Goal: Task Accomplishment & Management: Complete application form

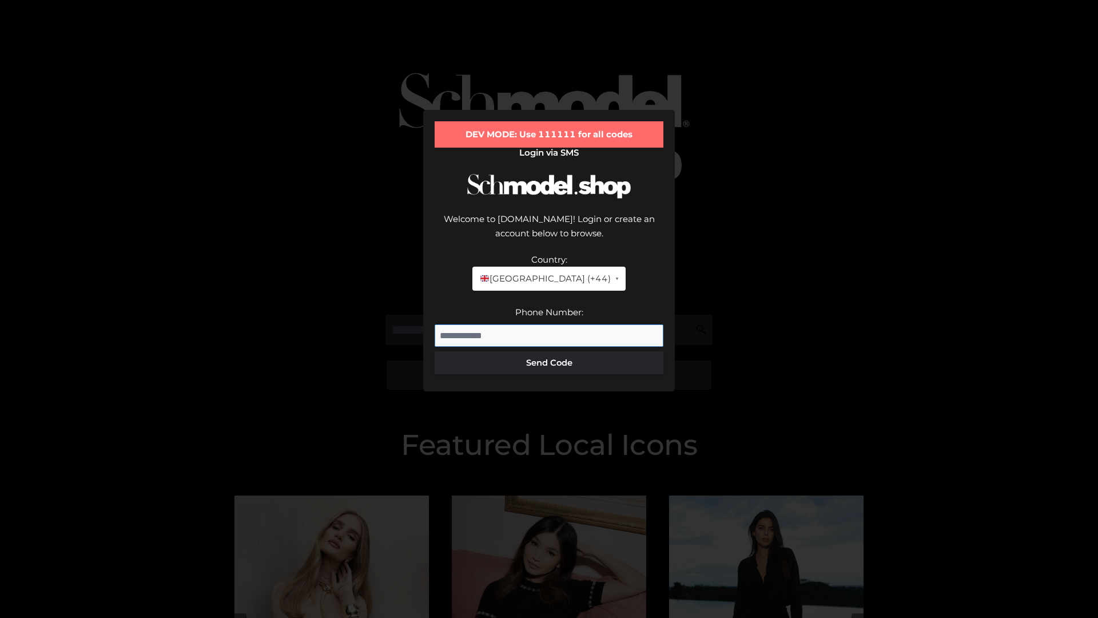
click at [549, 324] on input "Phone Number:" at bounding box center [549, 335] width 229 height 23
type input "**********"
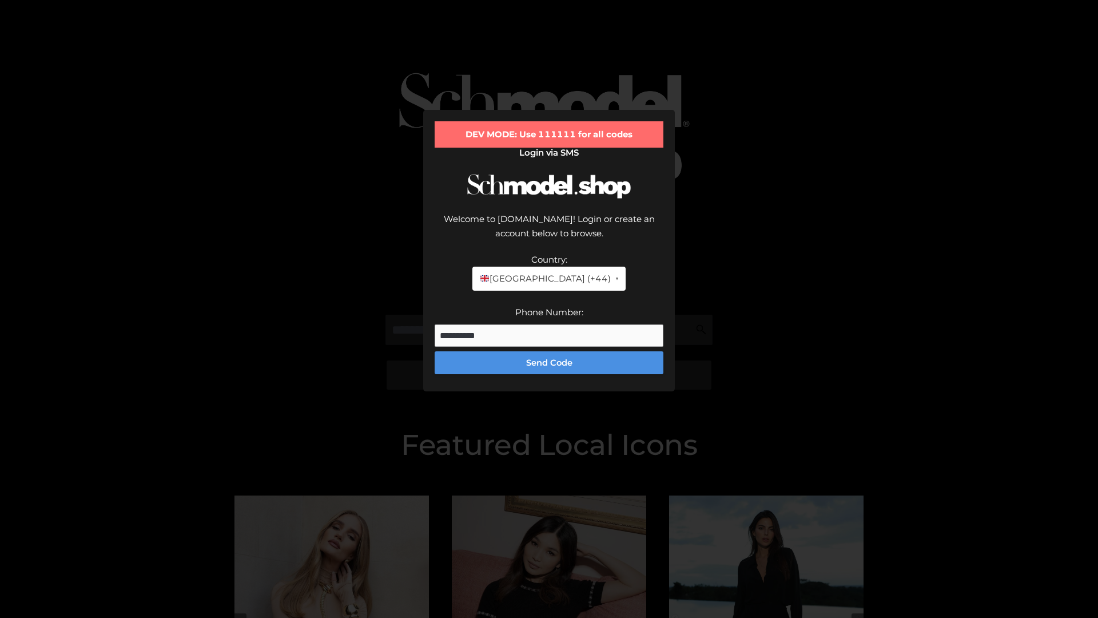
click at [549, 351] on button "Send Code" at bounding box center [549, 362] width 229 height 23
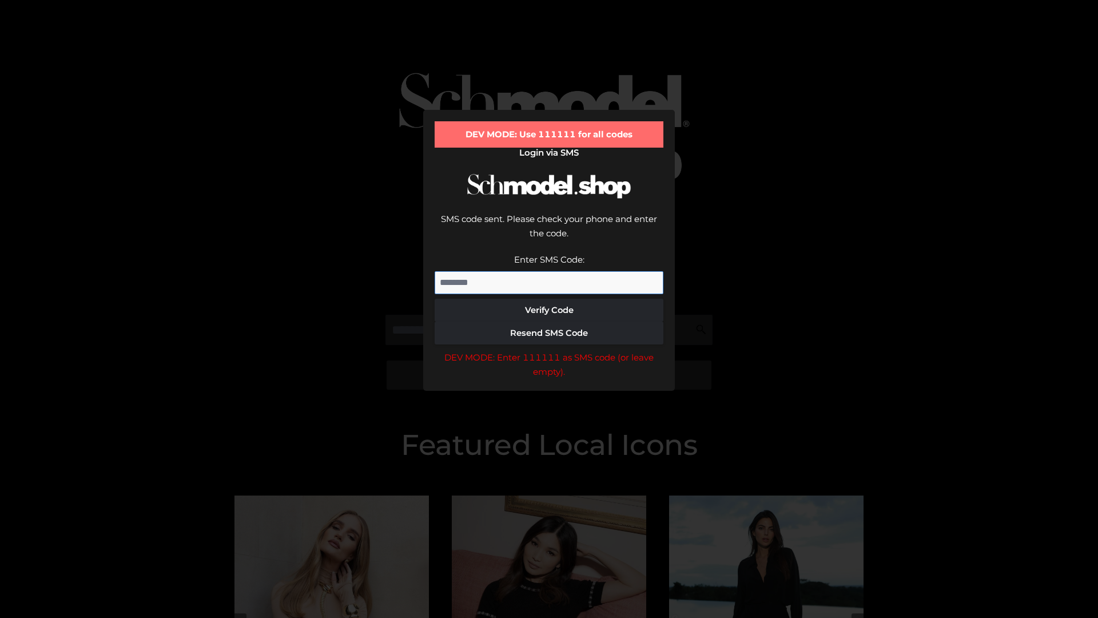
click at [549, 271] on input "Enter SMS Code:" at bounding box center [549, 282] width 229 height 23
type input "******"
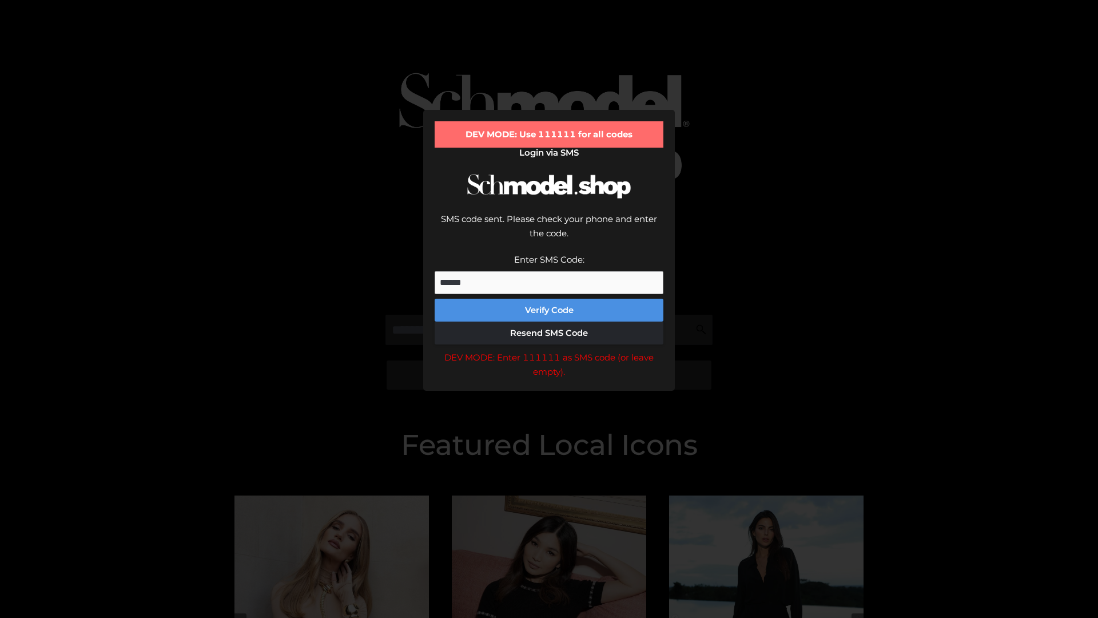
click at [549, 299] on button "Verify Code" at bounding box center [549, 310] width 229 height 23
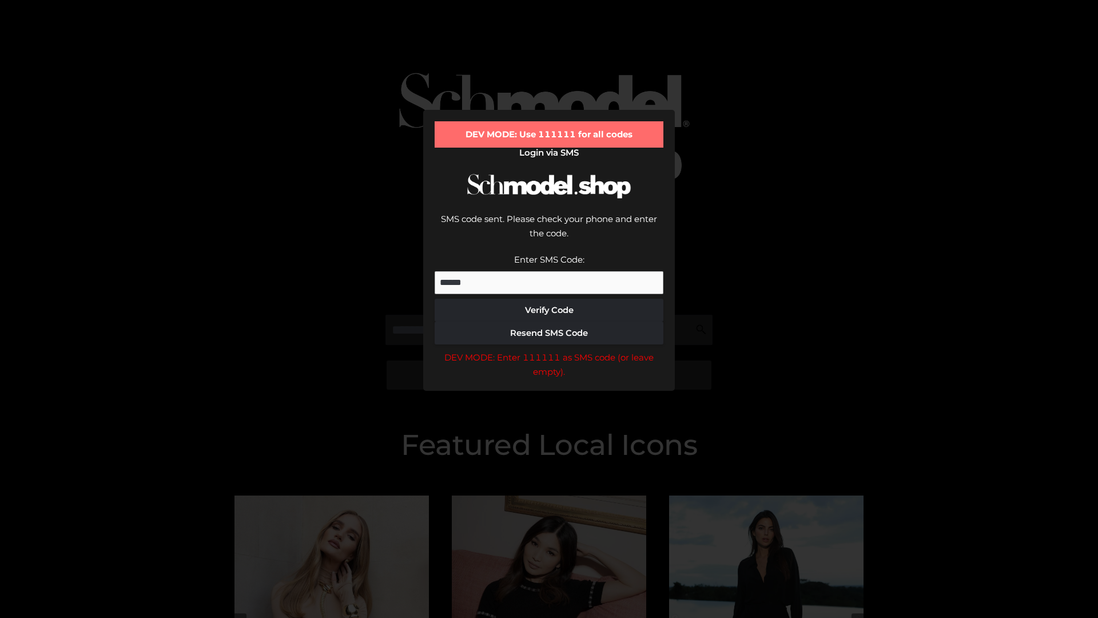
click at [549, 350] on div "DEV MODE: Enter 111111 as SMS code (or leave empty)." at bounding box center [549, 364] width 229 height 29
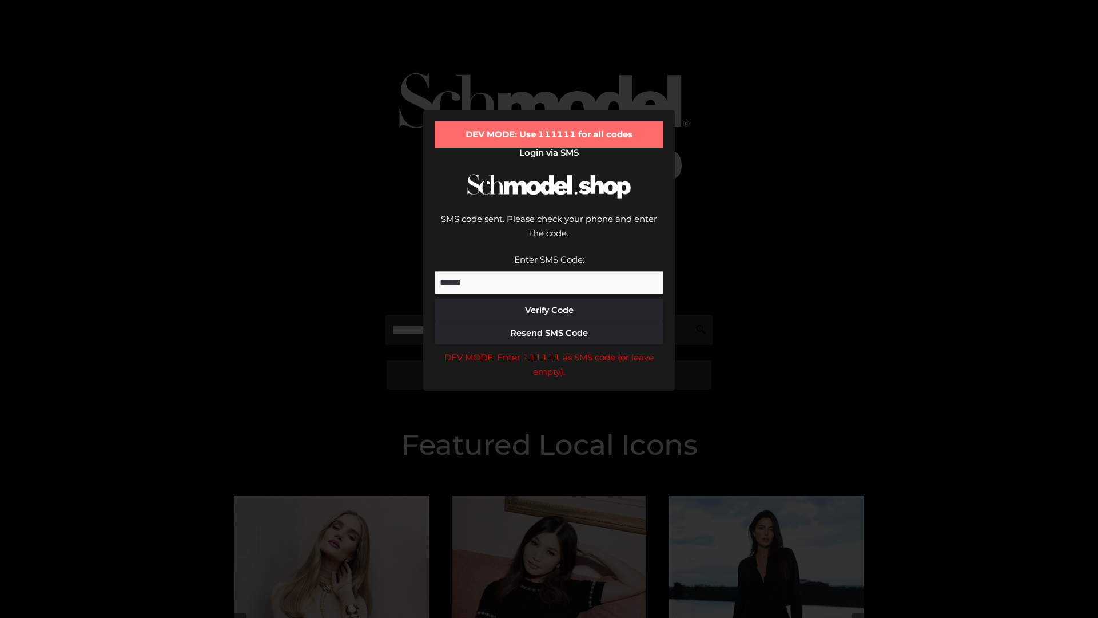
click at [549, 350] on div "DEV MODE: Enter 111111 as SMS code (or leave empty)." at bounding box center [549, 364] width 229 height 29
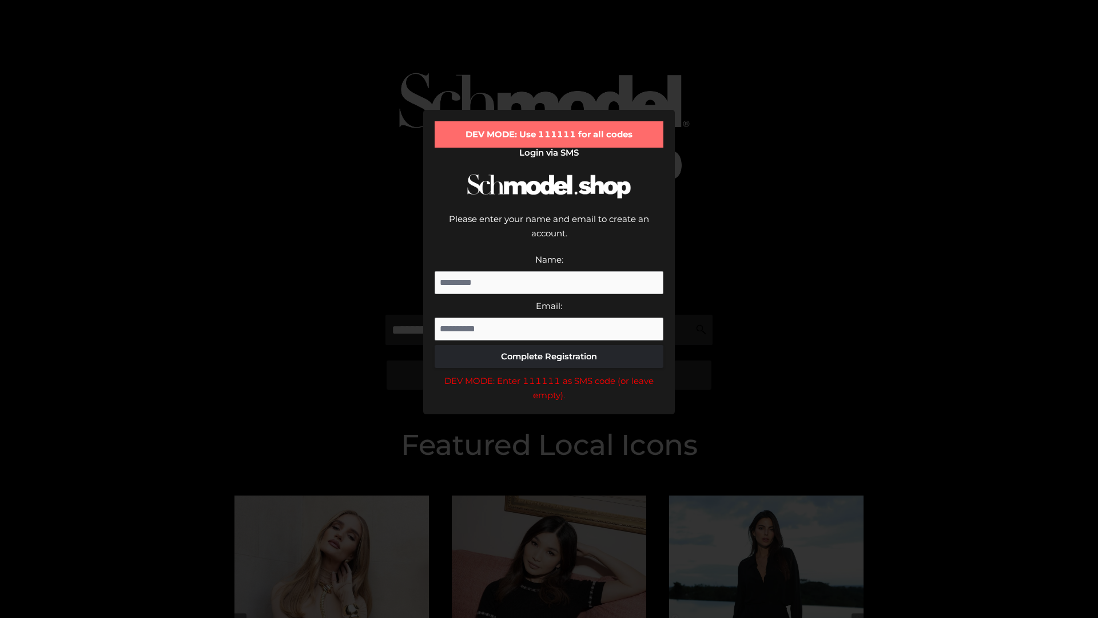
click at [549, 373] on div "DEV MODE: Enter 111111 as SMS code (or leave empty)." at bounding box center [549, 387] width 229 height 29
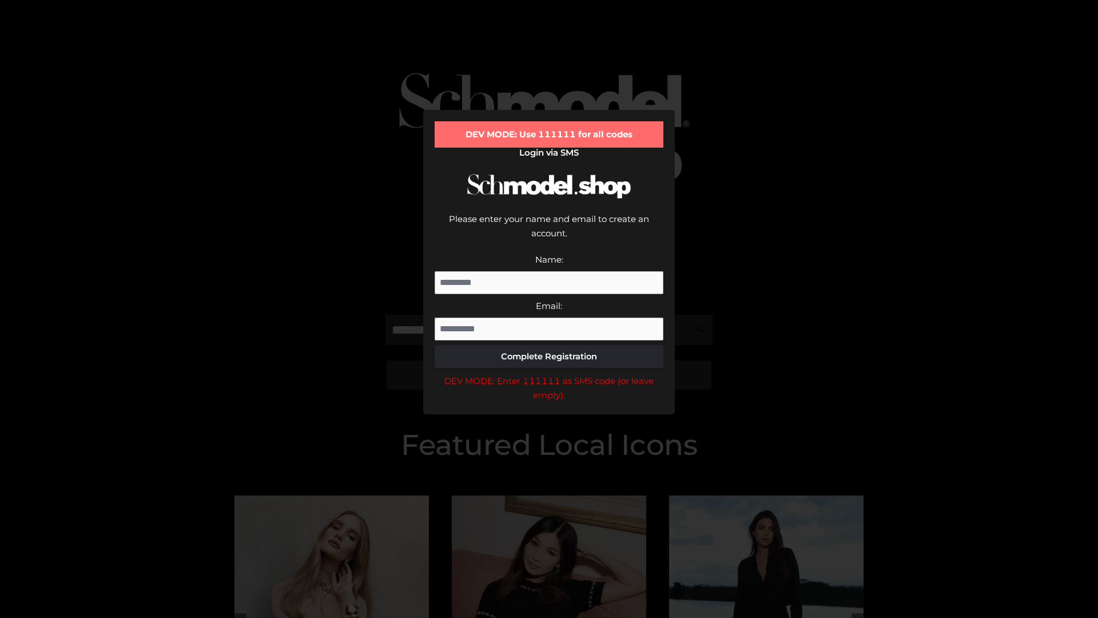
click at [549, 373] on div "DEV MODE: Enter 111111 as SMS code (or leave empty)." at bounding box center [549, 387] width 229 height 29
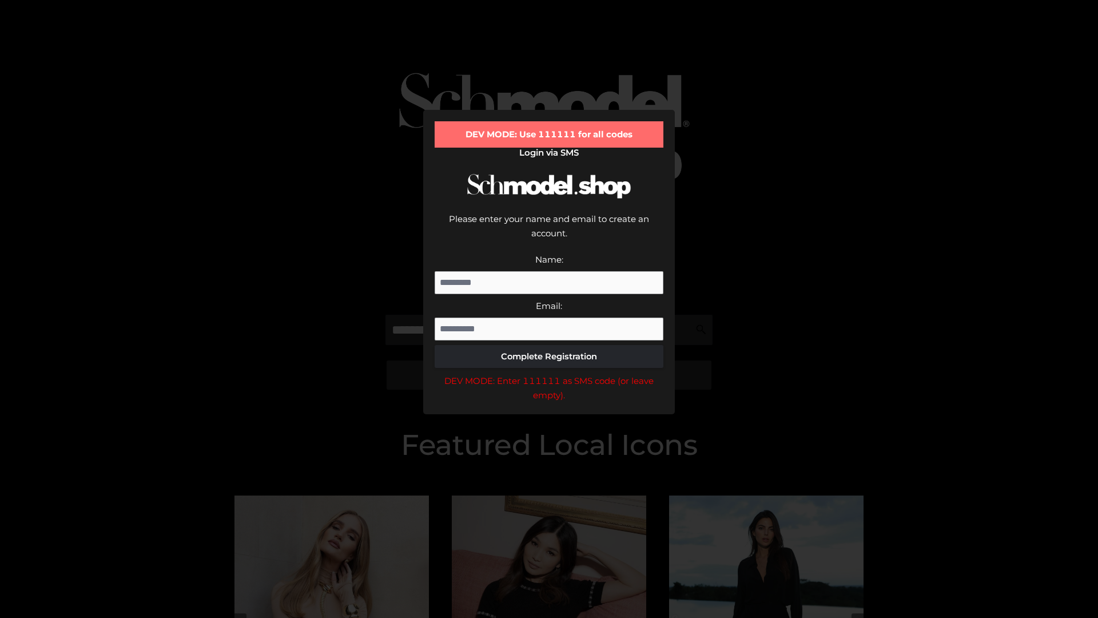
click at [549, 373] on div "DEV MODE: Enter 111111 as SMS code (or leave empty)." at bounding box center [549, 387] width 229 height 29
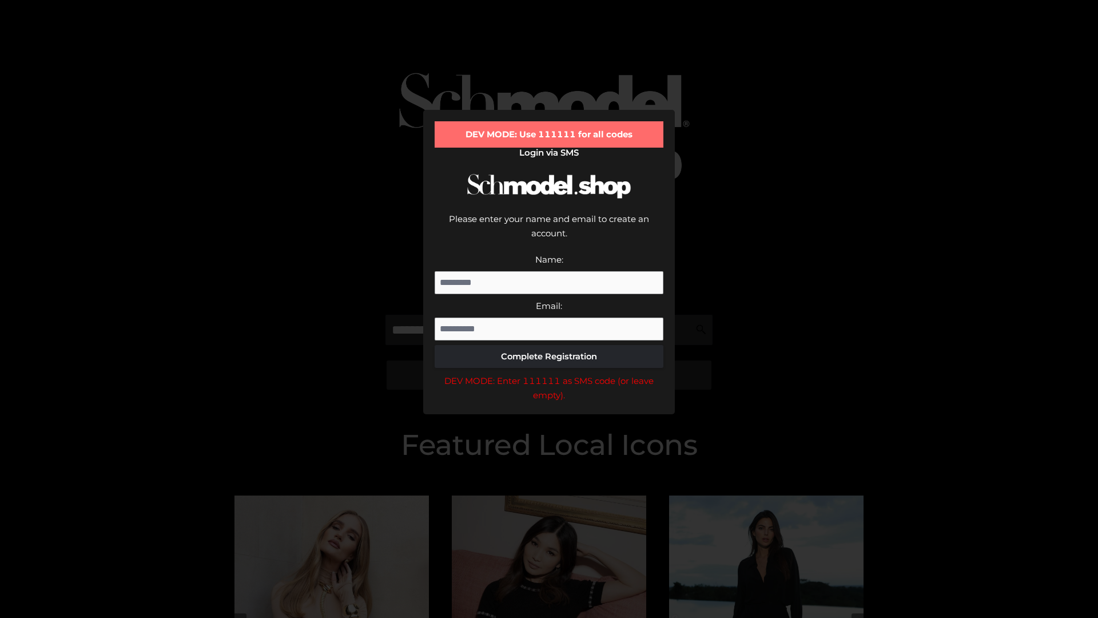
click at [549, 373] on div "DEV MODE: Enter 111111 as SMS code (or leave empty)." at bounding box center [549, 387] width 229 height 29
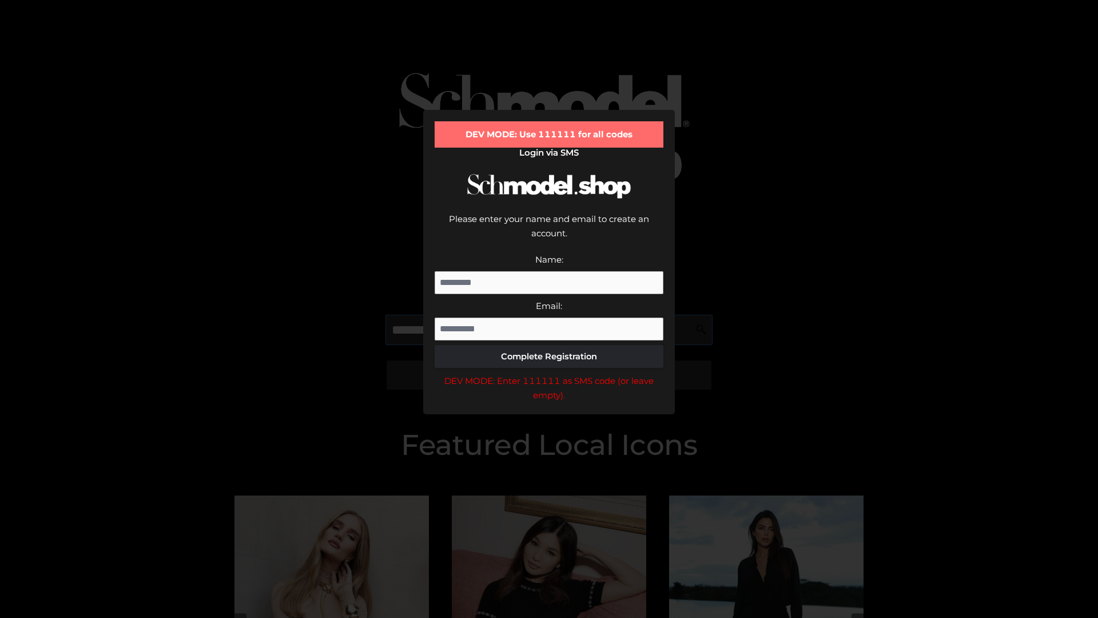
scroll to position [0, 42]
click at [549, 373] on div "DEV MODE: Enter 111111 as SMS code (or leave empty)." at bounding box center [549, 387] width 229 height 29
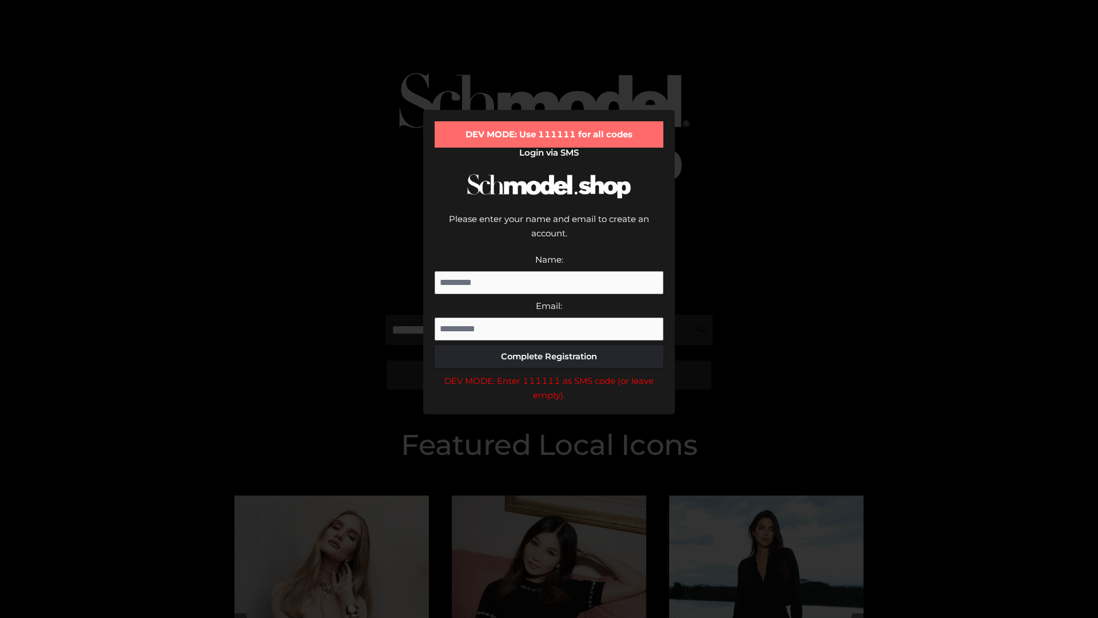
click at [549, 373] on div "DEV MODE: Enter 111111 as SMS code (or leave empty)." at bounding box center [549, 387] width 229 height 29
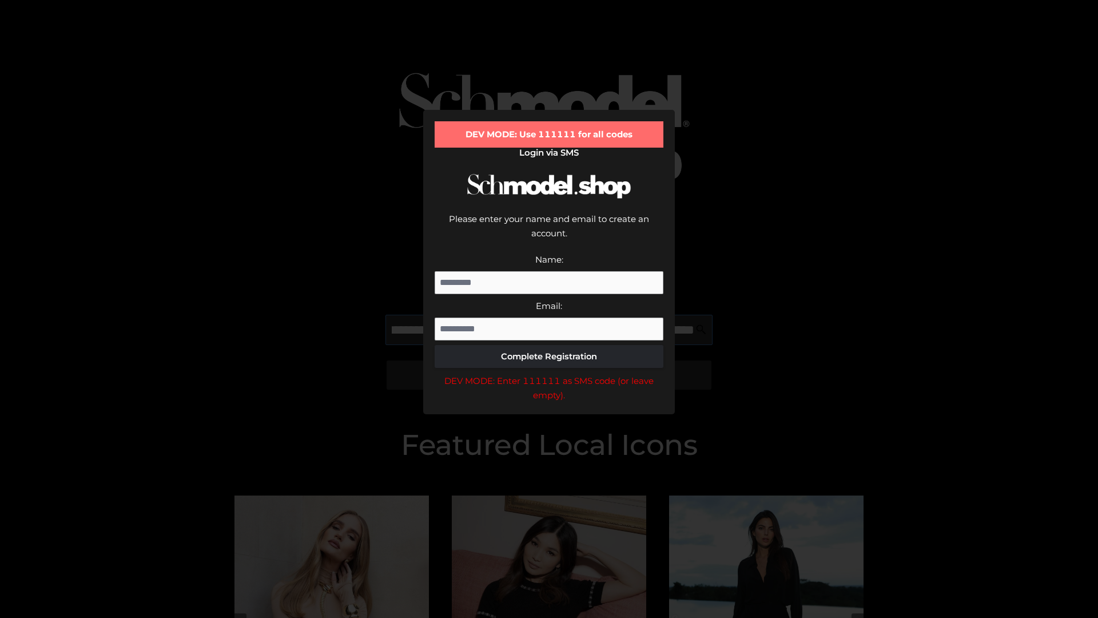
scroll to position [0, 112]
click at [549, 373] on div "DEV MODE: Enter 111111 as SMS code (or leave empty)." at bounding box center [549, 387] width 229 height 29
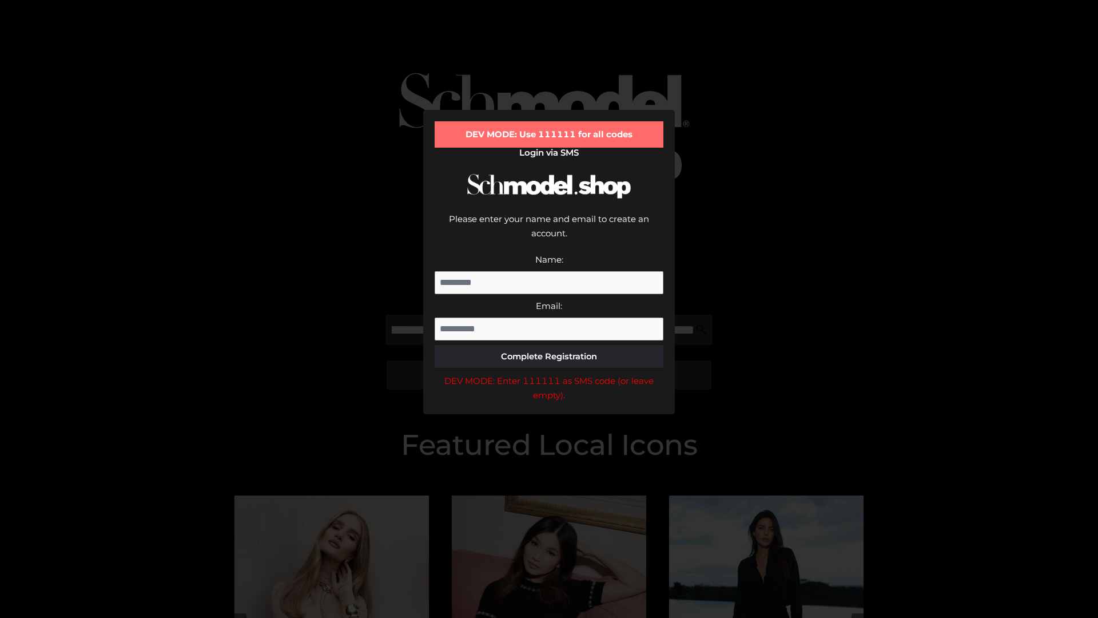
click at [549, 373] on div "DEV MODE: Enter 111111 as SMS code (or leave empty)." at bounding box center [549, 387] width 229 height 29
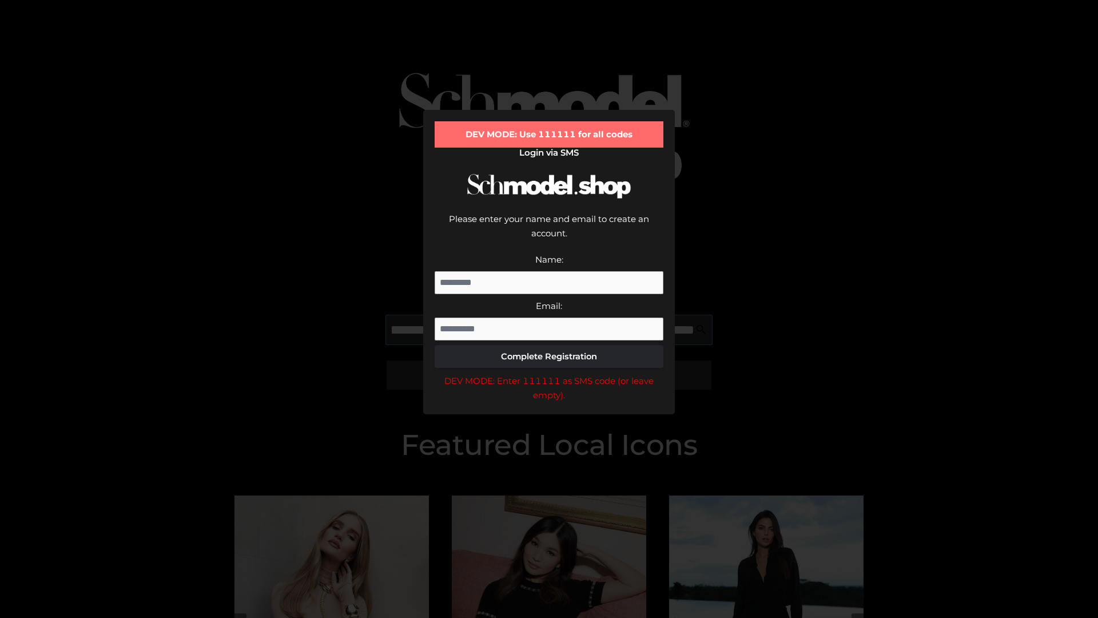
scroll to position [0, 183]
click at [549, 373] on div "DEV MODE: Enter 111111 as SMS code (or leave empty)." at bounding box center [549, 387] width 229 height 29
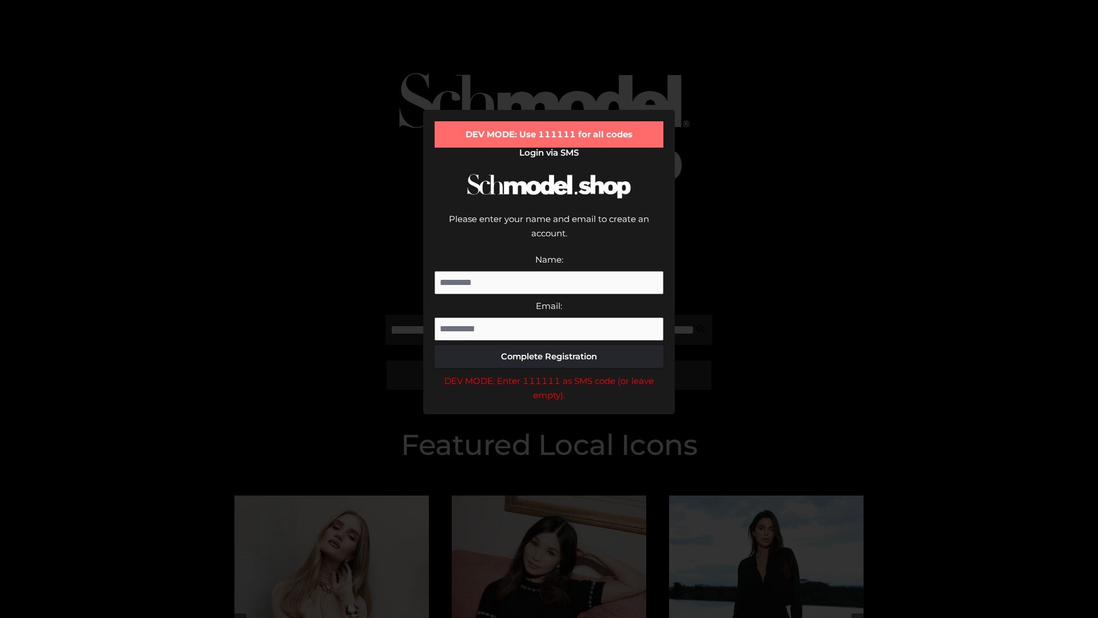
click at [549, 373] on div "DEV MODE: Enter 111111 as SMS code (or leave empty)." at bounding box center [549, 387] width 229 height 29
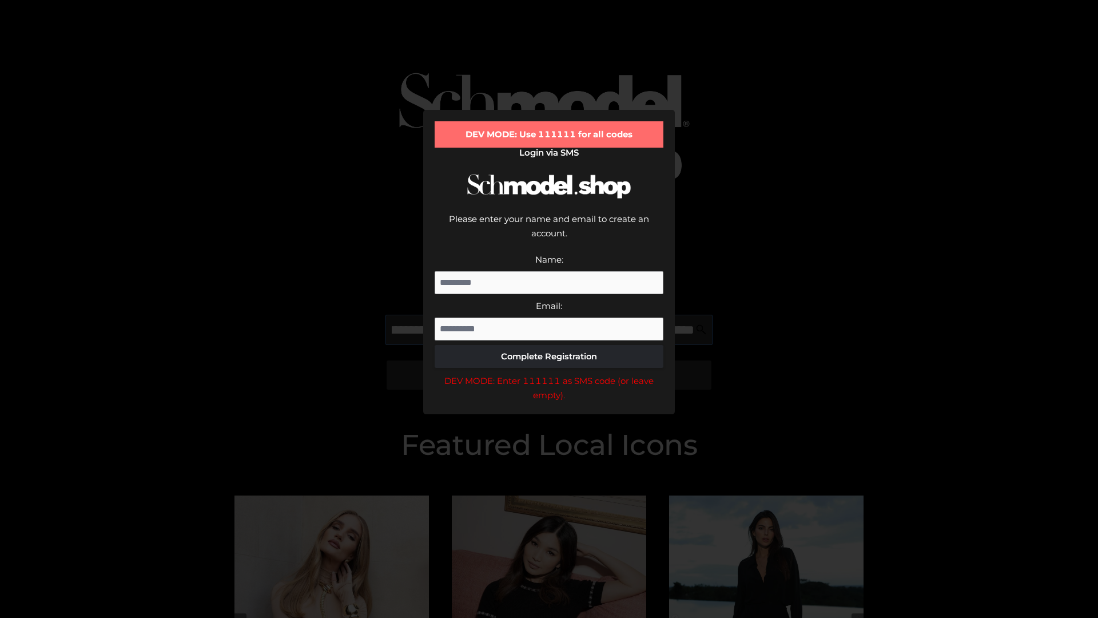
scroll to position [0, 249]
click at [549, 373] on div "DEV MODE: Enter 111111 as SMS code (or leave empty)." at bounding box center [549, 387] width 229 height 29
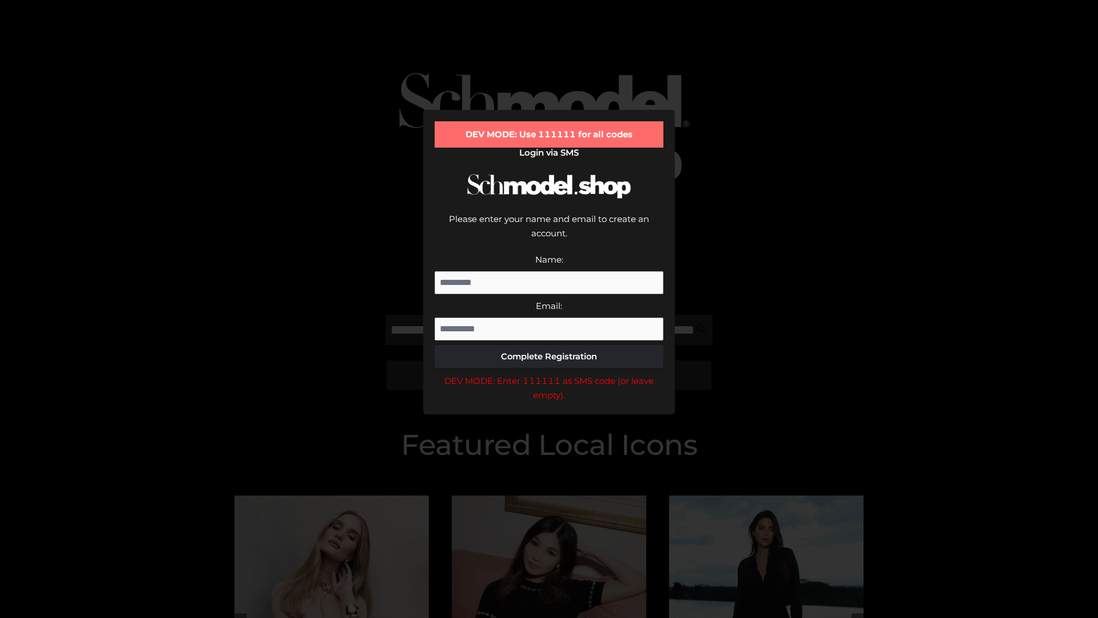
click at [549, 373] on div "DEV MODE: Enter 111111 as SMS code (or leave empty)." at bounding box center [549, 387] width 229 height 29
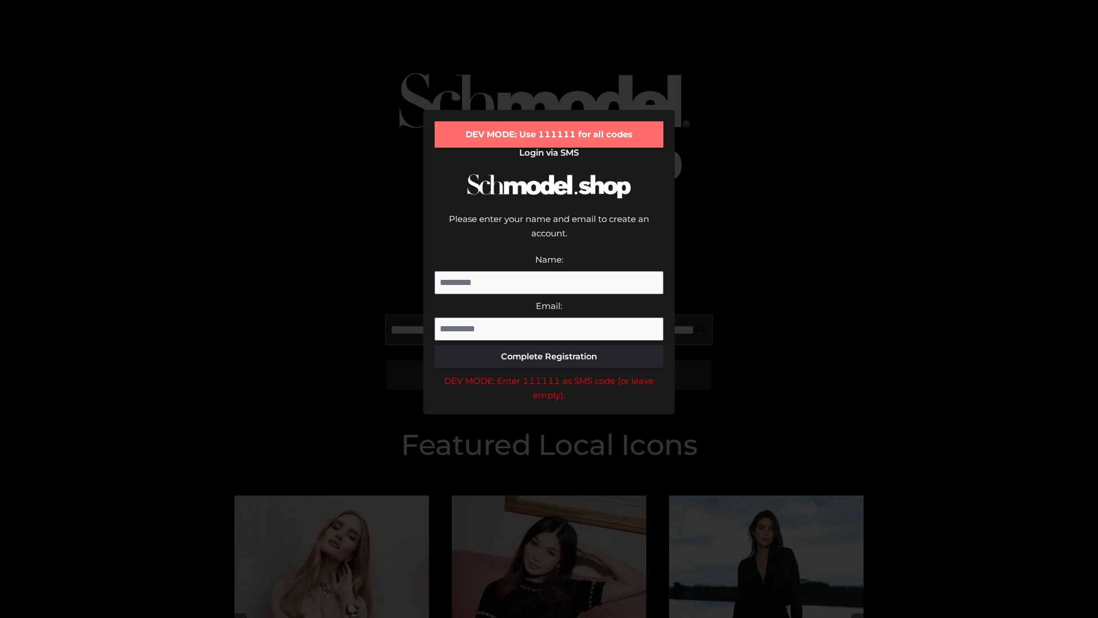
scroll to position [0, 319]
click at [549, 373] on div "DEV MODE: Enter 111111 as SMS code (or leave empty)." at bounding box center [549, 387] width 229 height 29
type input "**********"
